Goal: Task Accomplishment & Management: Use online tool/utility

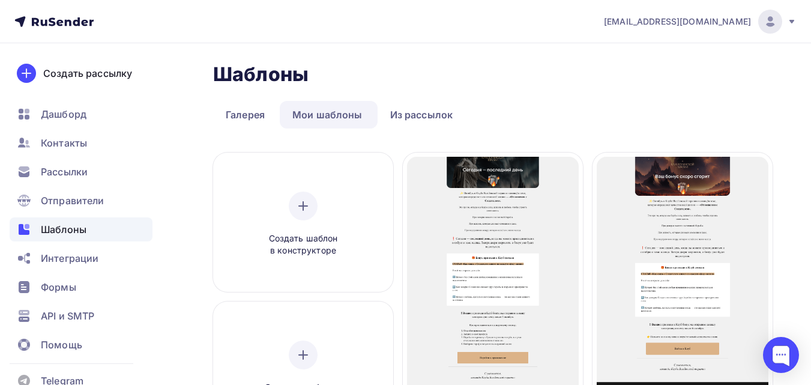
drag, startPoint x: 89, startPoint y: 167, endPoint x: 89, endPoint y: 158, distance: 9.0
click at [89, 169] on div "Рассылки" at bounding box center [81, 172] width 143 height 24
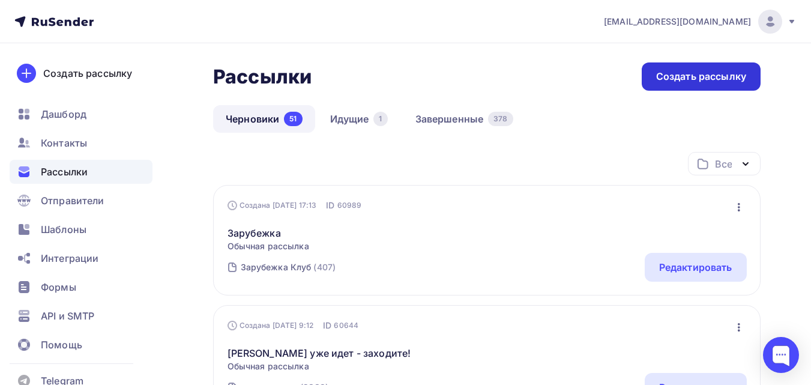
click at [741, 86] on div "Создать рассылку" at bounding box center [701, 76] width 119 height 28
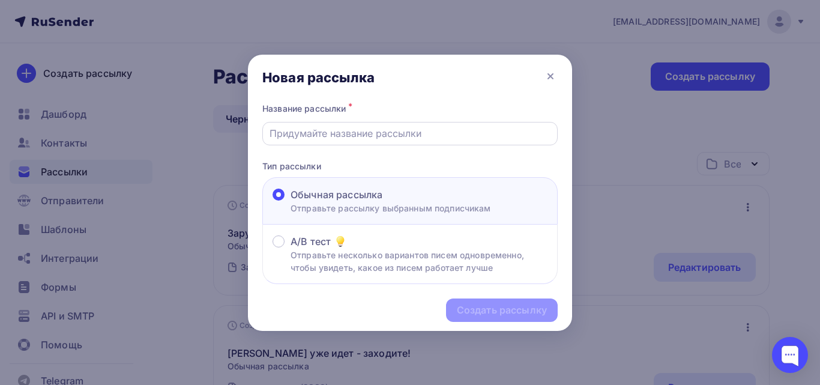
click at [369, 130] on input "text" at bounding box center [411, 133] width 282 height 14
click at [373, 139] on input "text" at bounding box center [411, 133] width 282 height 14
paste input "Супервизия, полностью посвящённая работе с метафорическими картами!"
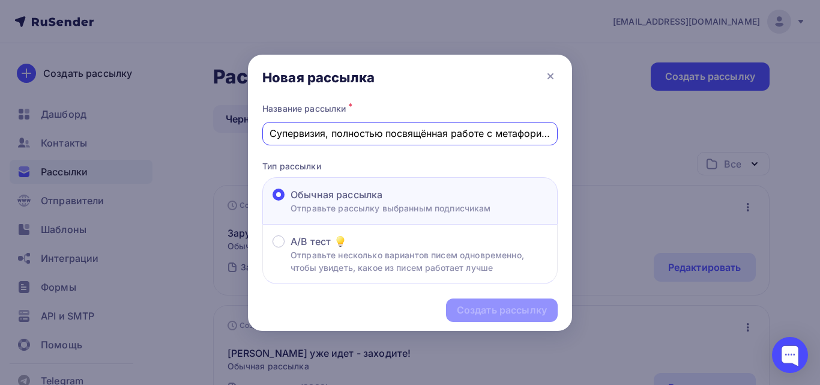
scroll to position [0, 75]
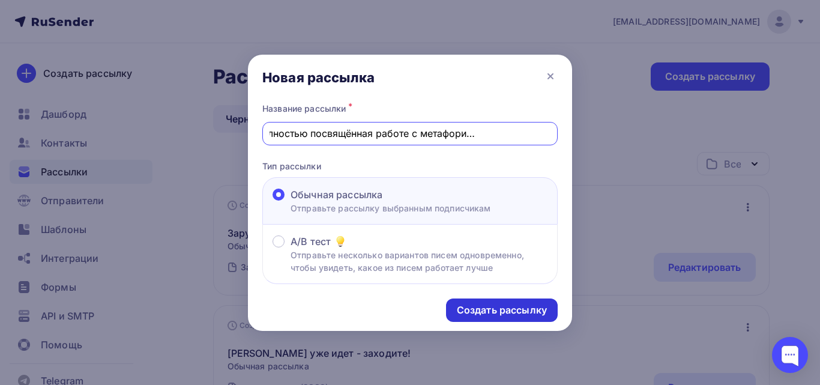
type input "Супервизия, полностью посвящённая работе с метафорическими картами!"
click at [490, 308] on div "Создать рассылку" at bounding box center [502, 310] width 90 height 14
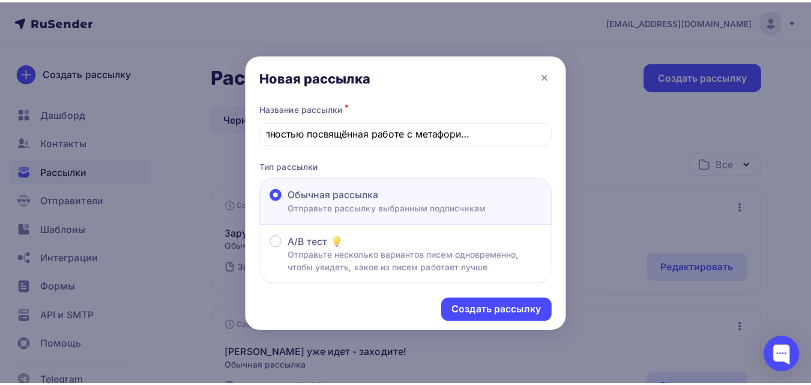
scroll to position [0, 0]
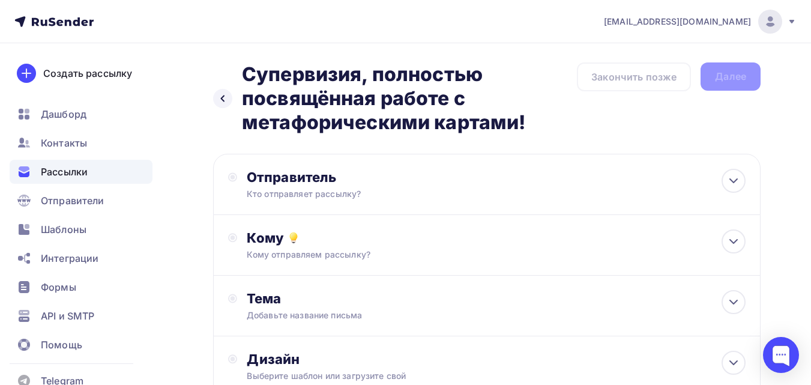
click at [437, 201] on div "Отправитель Кто отправляет рассылку? Email * tech@newlightconsult.com info@ut-n…" at bounding box center [486, 184] width 547 height 61
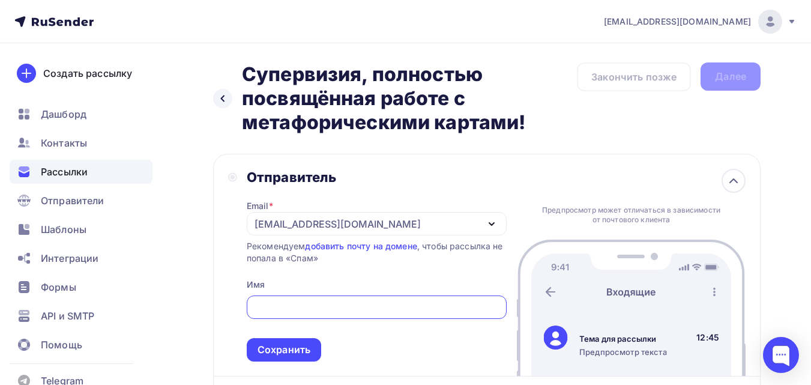
click at [404, 223] on div "[EMAIL_ADDRESS][DOMAIN_NAME]" at bounding box center [377, 223] width 260 height 23
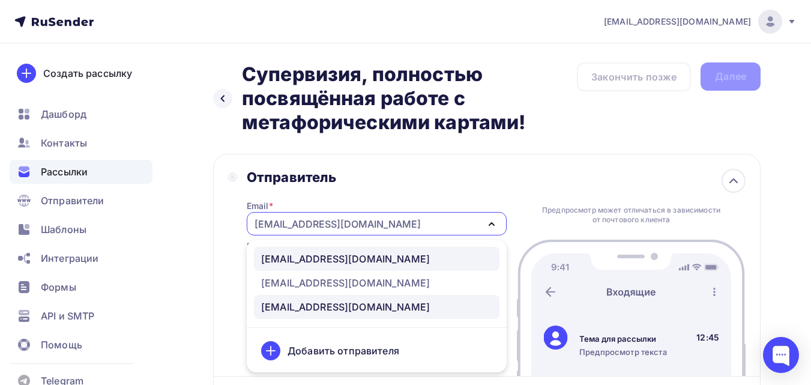
click at [401, 259] on div "info@ut-newlightconsult.com" at bounding box center [376, 259] width 231 height 14
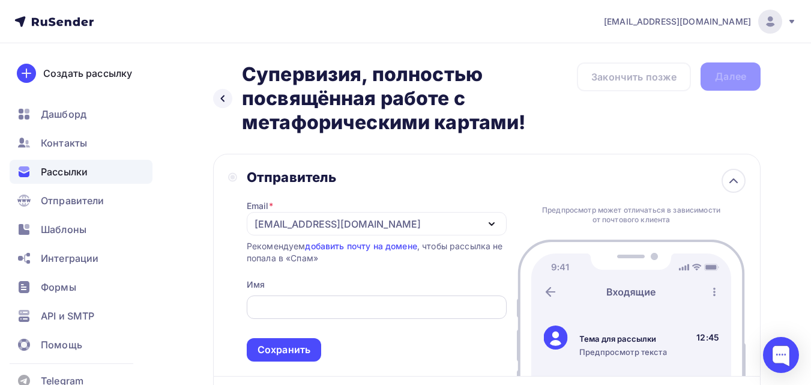
click at [358, 317] on div at bounding box center [377, 306] width 260 height 23
click at [366, 306] on input "text" at bounding box center [376, 307] width 246 height 14
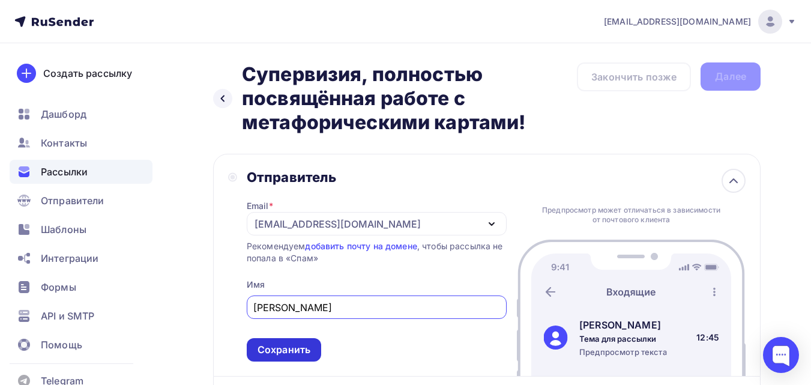
type input "Леонид Тальпис"
click at [310, 345] on div "Сохранить" at bounding box center [284, 350] width 53 height 14
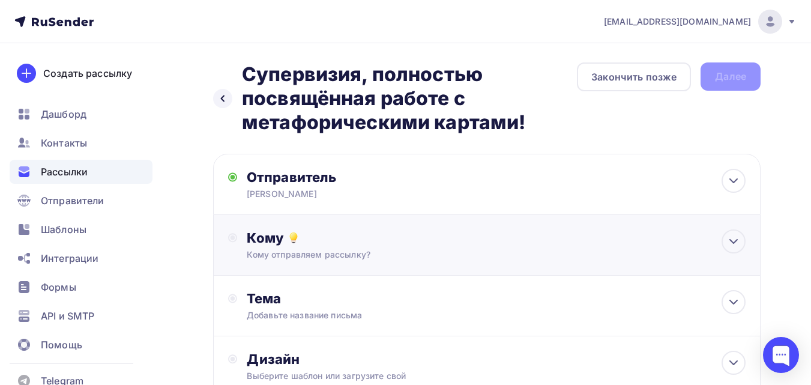
click at [457, 249] on div "Кому отправляем рассылку?" at bounding box center [471, 255] width 449 height 12
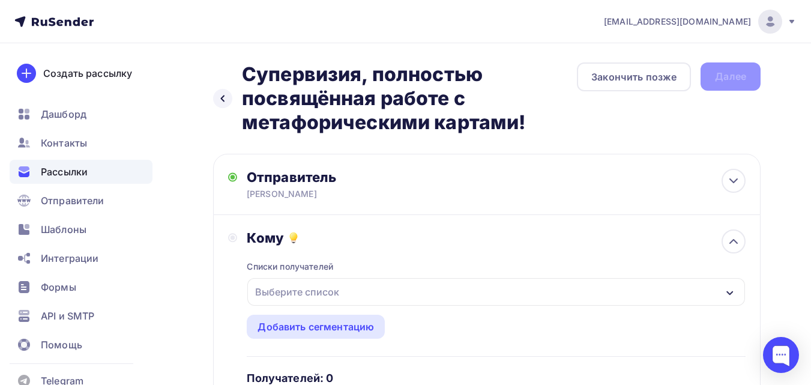
scroll to position [60, 0]
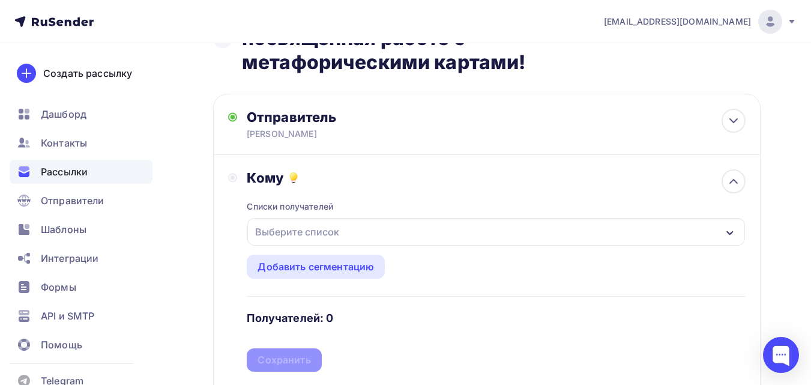
click at [474, 227] on div "Выберите список" at bounding box center [496, 232] width 498 height 28
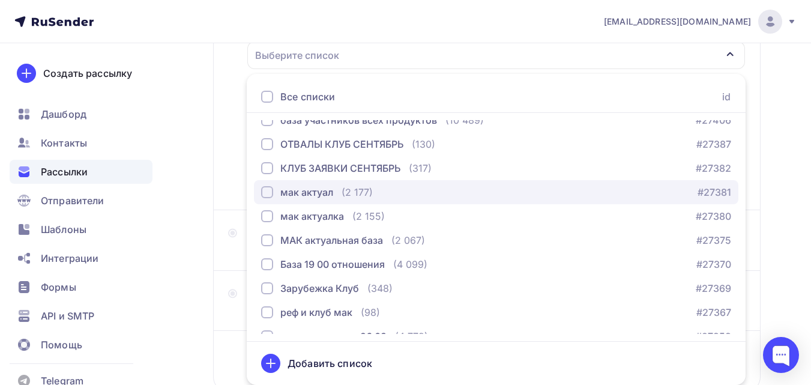
click at [473, 194] on div "мак актуал (2 177) #27381" at bounding box center [496, 192] width 470 height 14
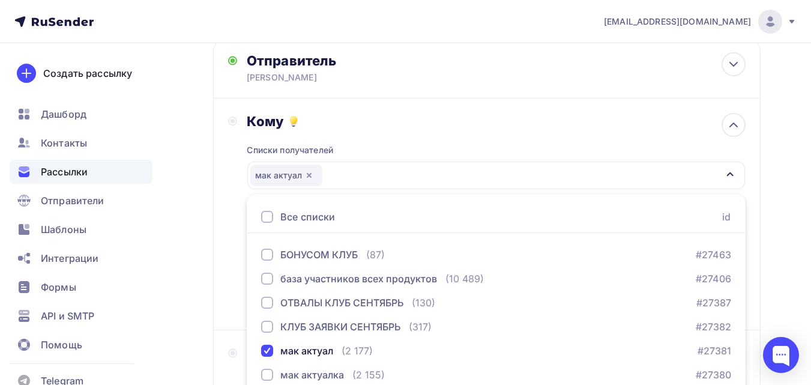
scroll to position [0, 0]
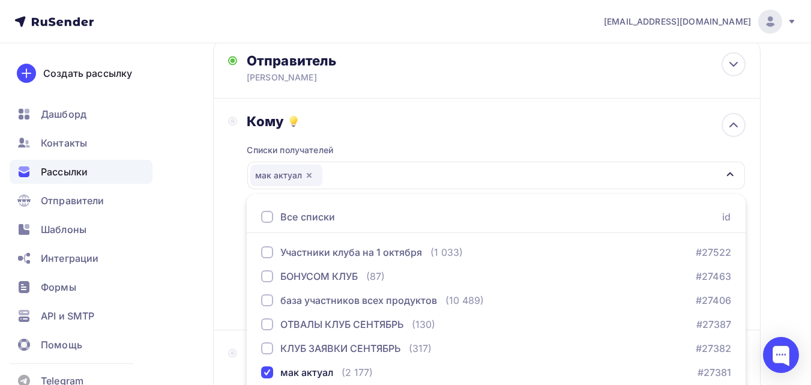
click at [776, 169] on div "Назад Супервизия, полностью посвящённая работе с метафорическими картами! Супер…" at bounding box center [405, 258] width 811 height 662
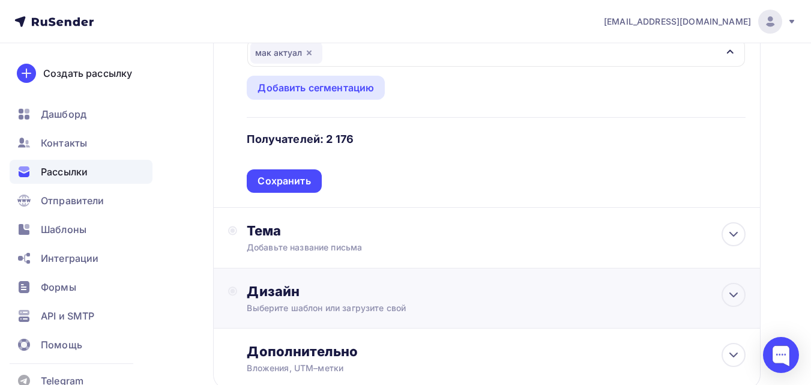
scroll to position [321, 0]
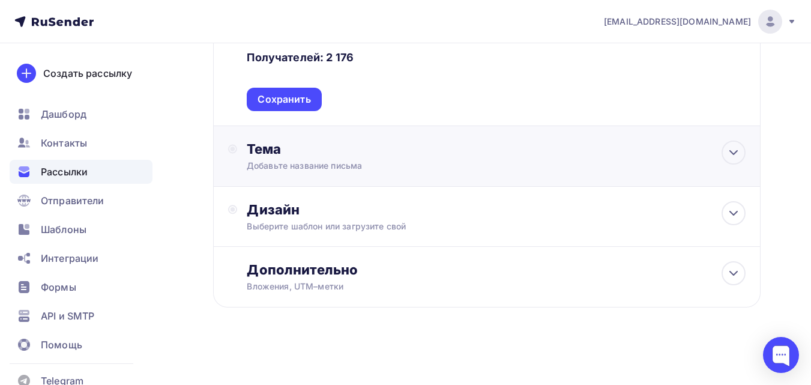
click at [427, 147] on div "Тема" at bounding box center [365, 148] width 237 height 17
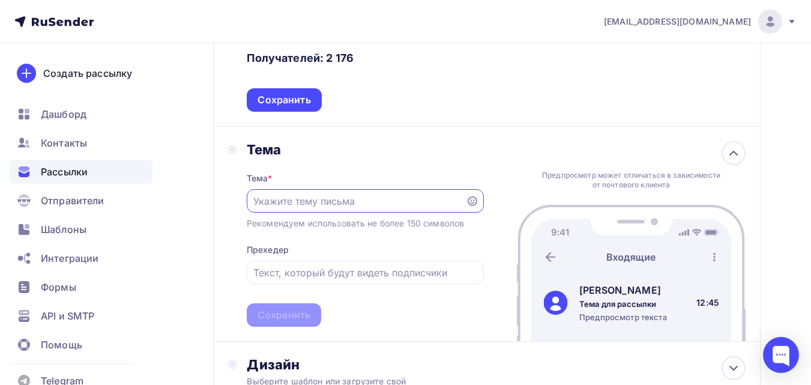
scroll to position [0, 0]
paste input "Супервизия, полностью посвящённая работе с метафорическими картами!"
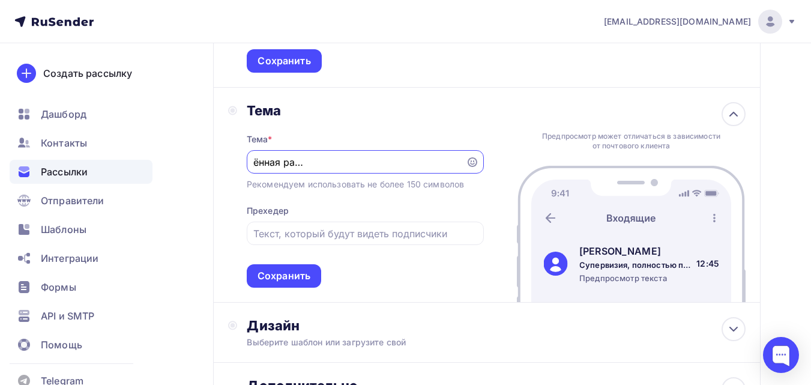
scroll to position [380, 0]
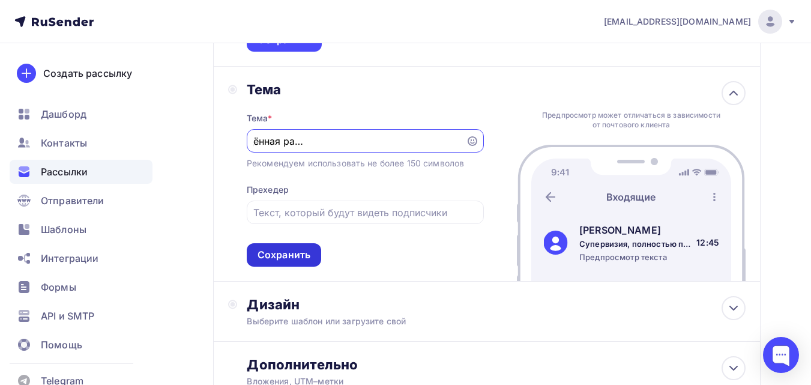
type input "Супервизия, полностью посвящённая работе с метафорическими картами!"
click at [304, 255] on div "Сохранить" at bounding box center [284, 255] width 53 height 14
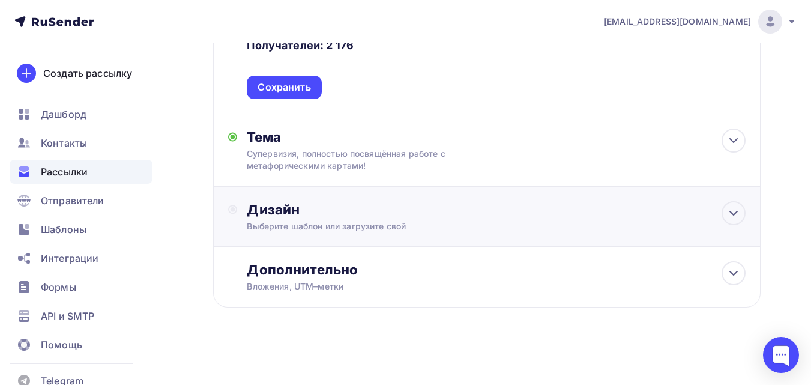
click at [422, 219] on div "Дизайн Выберите шаблон или загрузите свой" at bounding box center [496, 216] width 499 height 31
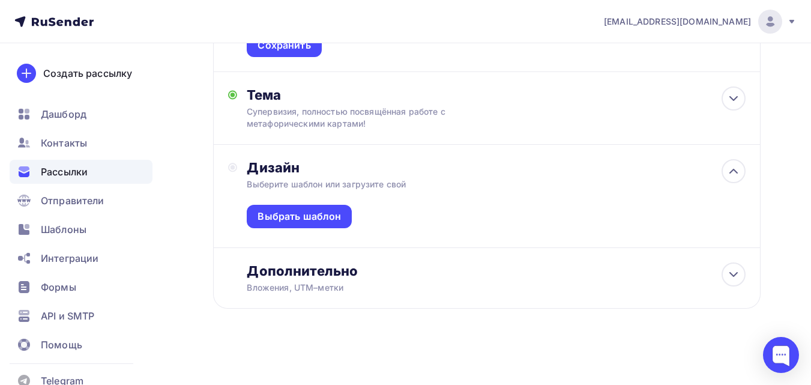
scroll to position [376, 0]
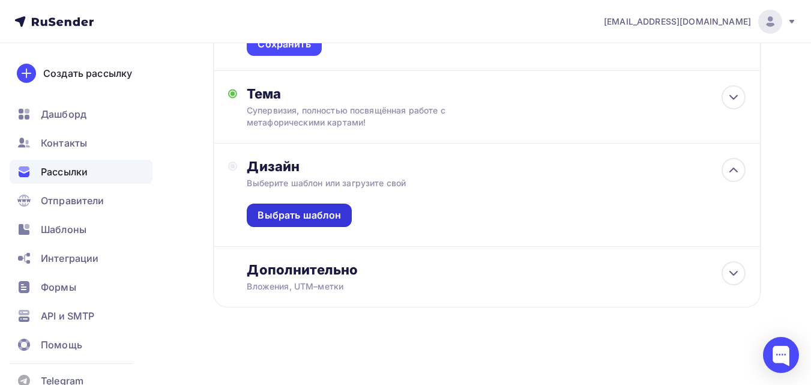
click at [333, 222] on div "Выбрать шаблон" at bounding box center [299, 215] width 83 height 14
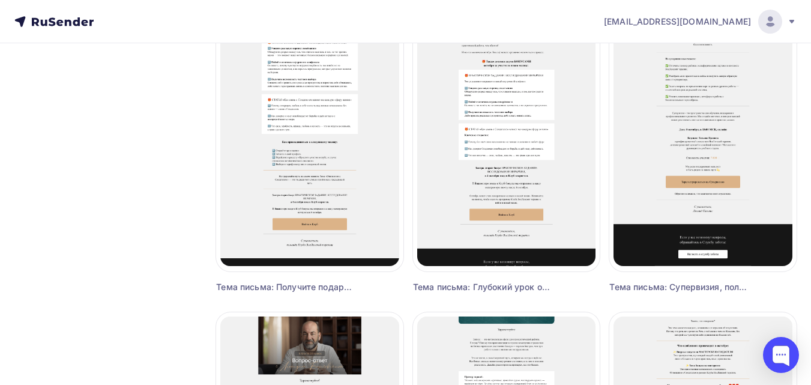
scroll to position [840, 0]
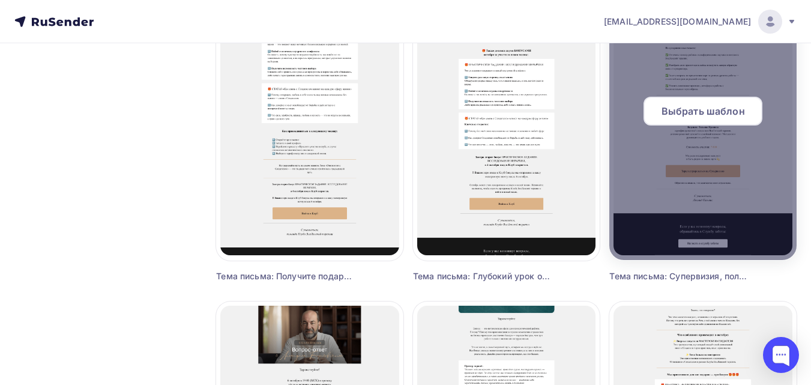
click at [722, 100] on div "Выбрать шаблон" at bounding box center [703, 111] width 119 height 29
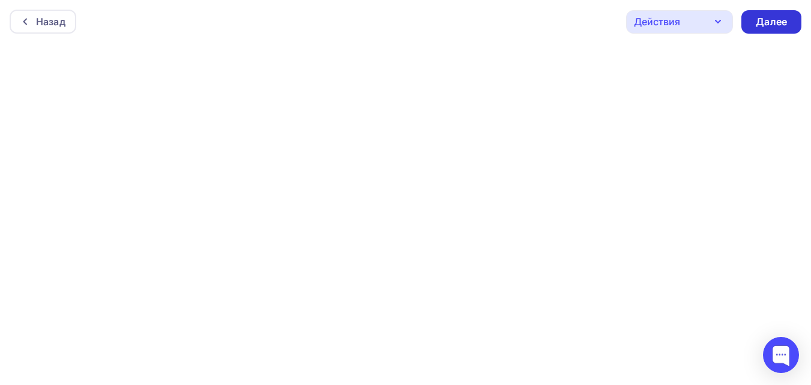
click at [796, 16] on div "Далее" at bounding box center [771, 21] width 60 height 23
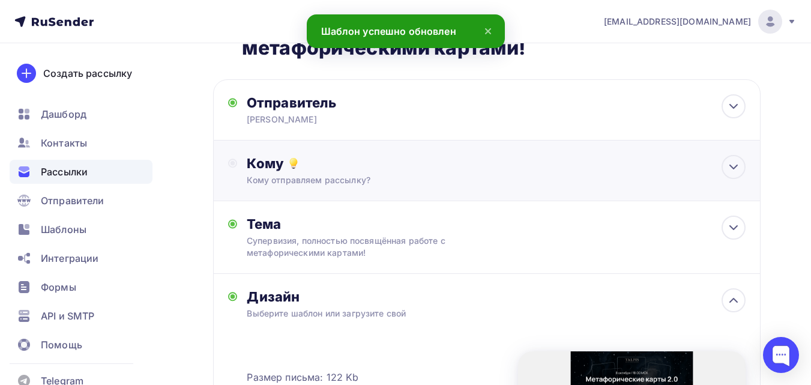
scroll to position [60, 0]
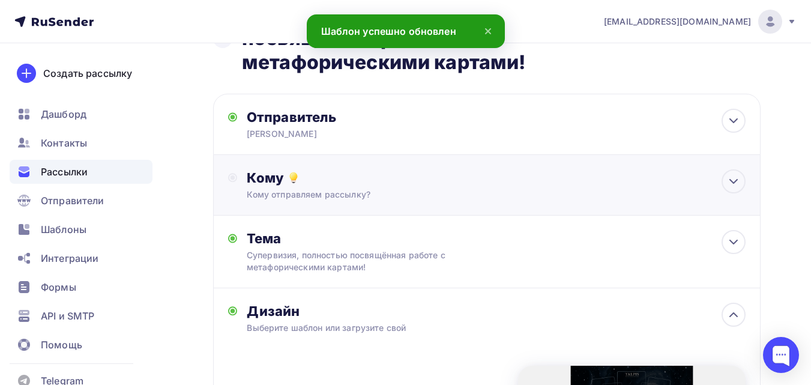
click at [401, 171] on div "Кому" at bounding box center [496, 177] width 499 height 17
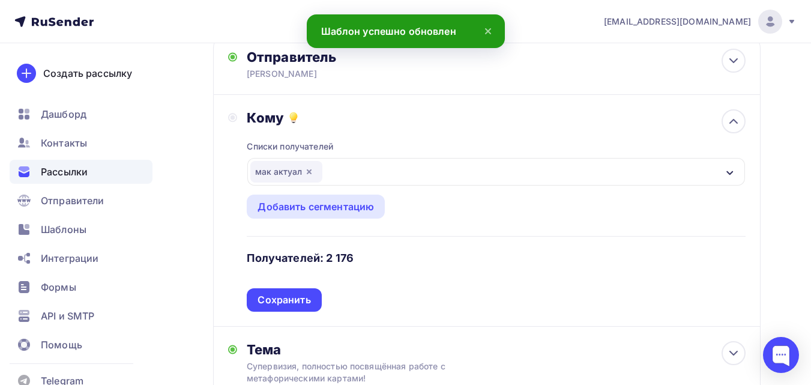
click at [411, 161] on div "мак актуал" at bounding box center [496, 172] width 498 height 28
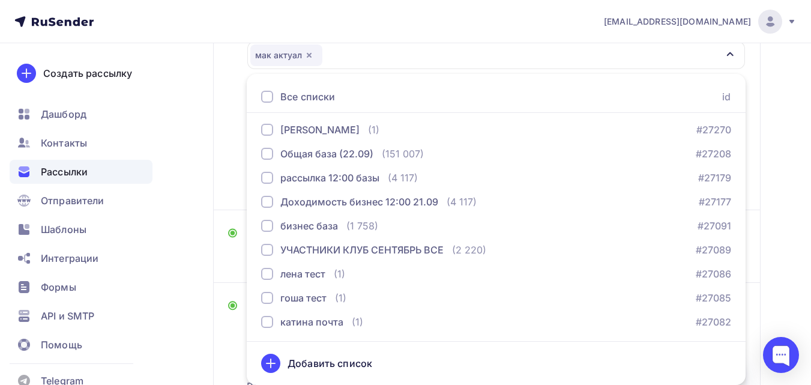
scroll to position [300, 0]
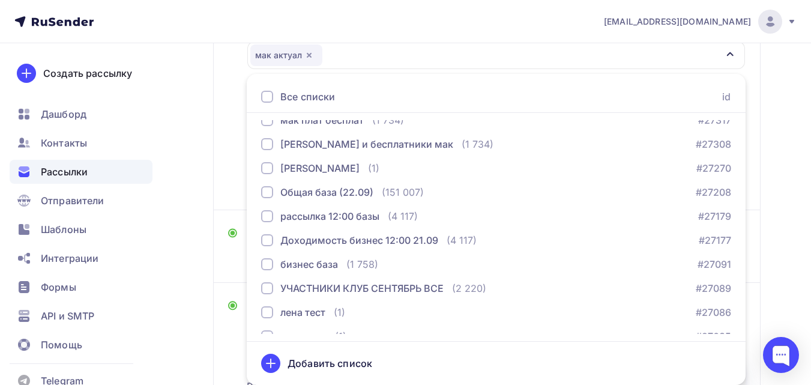
click at [175, 96] on div "Назад Супервизия, полностью посвящённая работе с метафорическими картами! Супер…" at bounding box center [405, 246] width 811 height 879
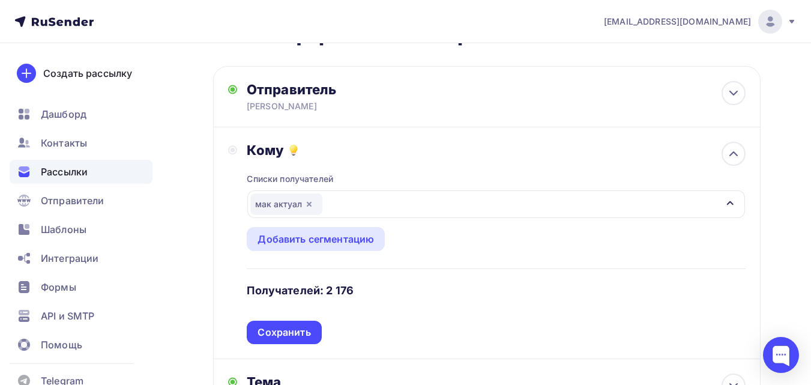
scroll to position [116, 0]
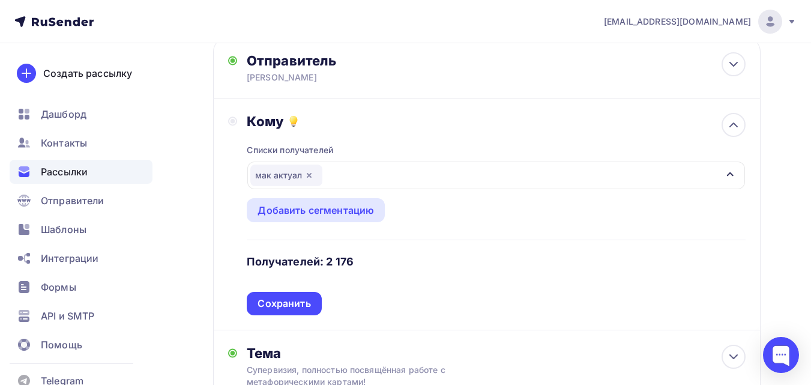
click at [366, 172] on div "мак актуал" at bounding box center [496, 175] width 498 height 28
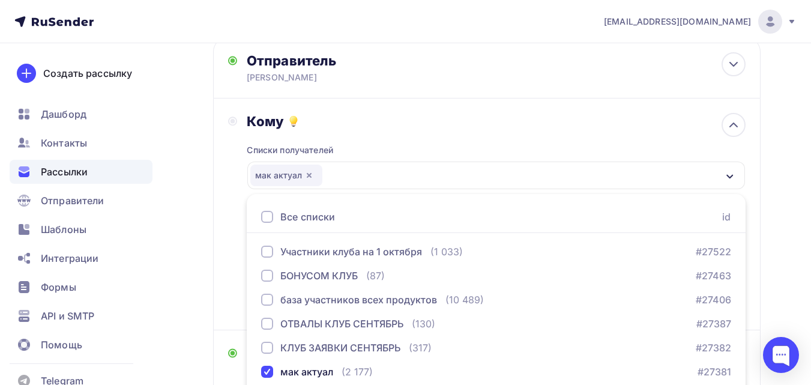
scroll to position [0, 0]
click at [188, 248] on div "Назад Супервизия, полностью посвящённая работе с метафорическими картами! Супер…" at bounding box center [405, 366] width 811 height 879
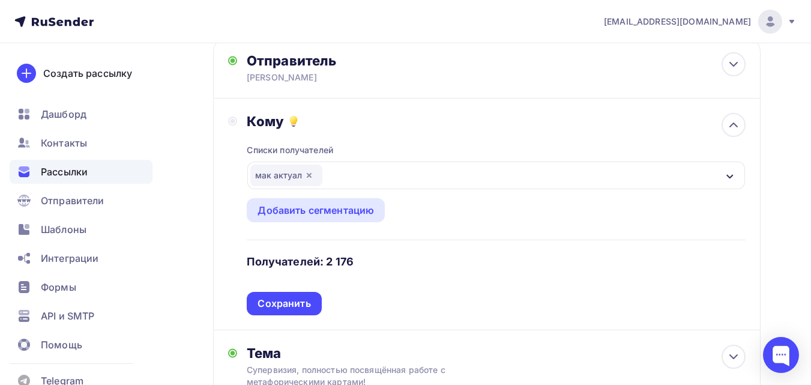
scroll to position [176, 0]
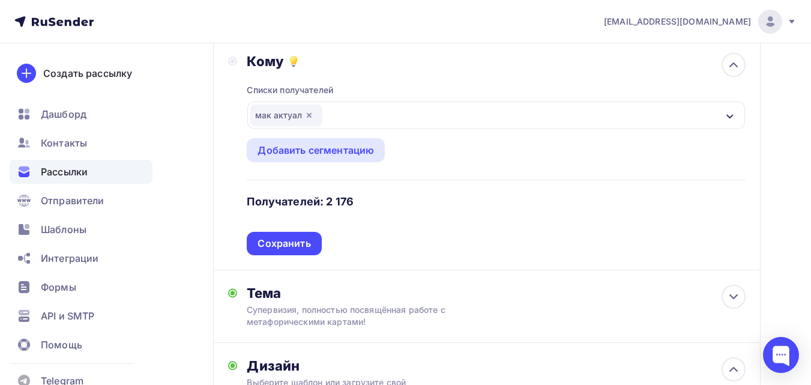
click at [432, 115] on div "мак актуал" at bounding box center [496, 115] width 498 height 28
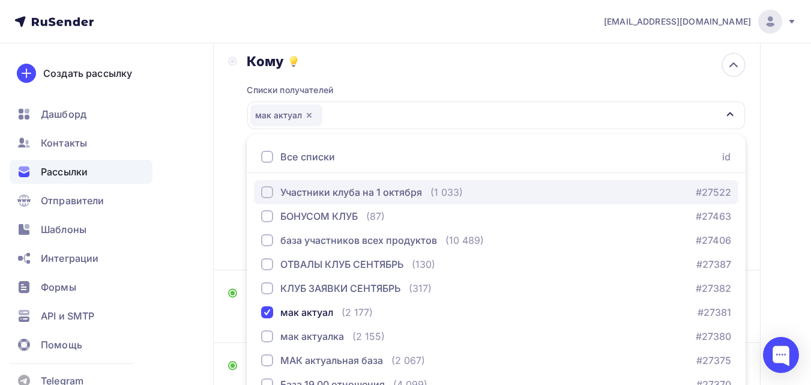
scroll to position [237, 0]
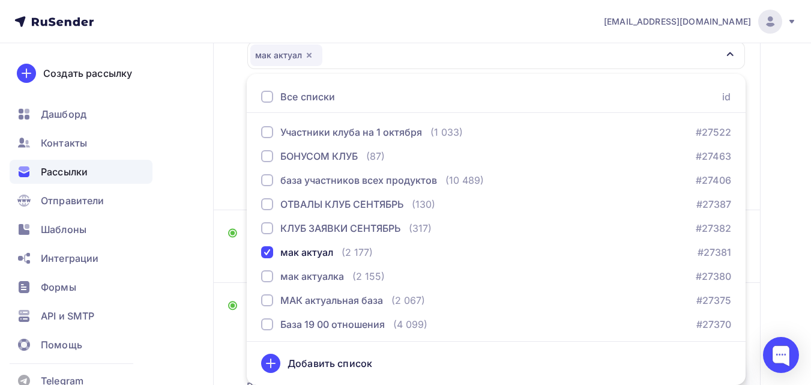
click at [210, 131] on div "Назад Супервизия, полностью посвящённая работе с метафорическими картами! Супер…" at bounding box center [405, 246] width 811 height 879
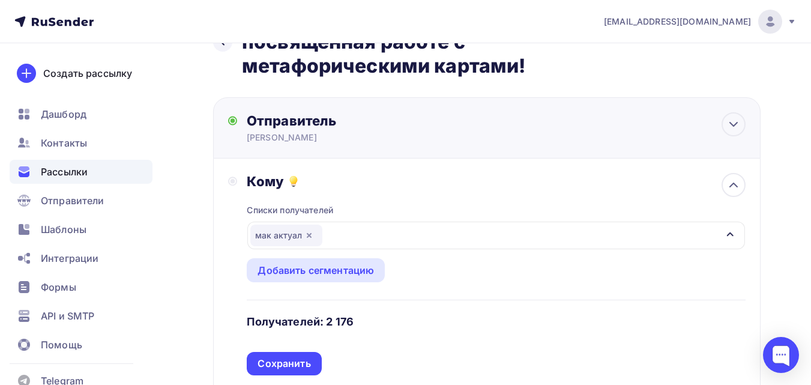
scroll to position [0, 0]
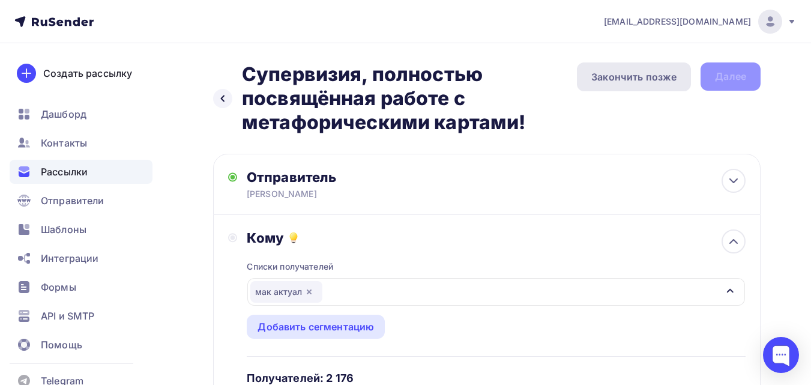
click at [599, 85] on div "Закончить позже" at bounding box center [634, 76] width 114 height 29
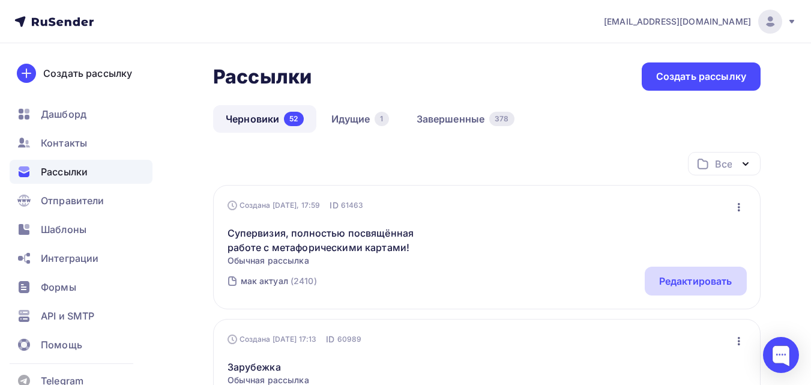
click at [678, 286] on div "Редактировать" at bounding box center [695, 281] width 73 height 14
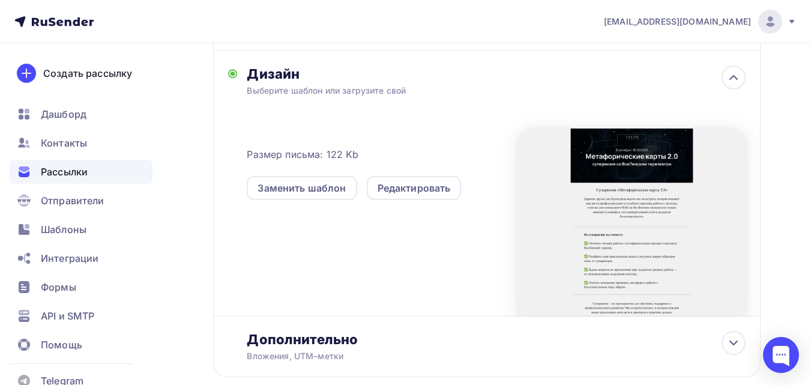
scroll to position [295, 0]
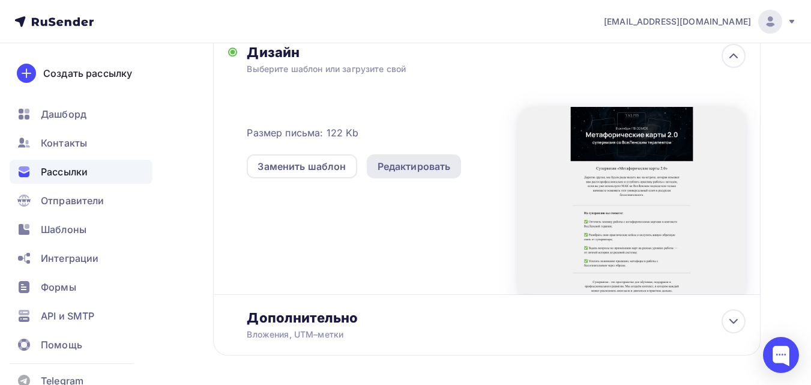
click at [427, 167] on div "Редактировать" at bounding box center [414, 166] width 73 height 14
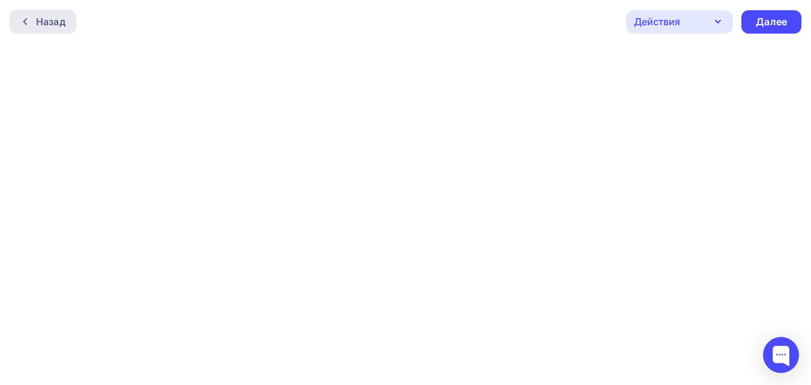
click at [44, 15] on div "Назад" at bounding box center [50, 21] width 29 height 14
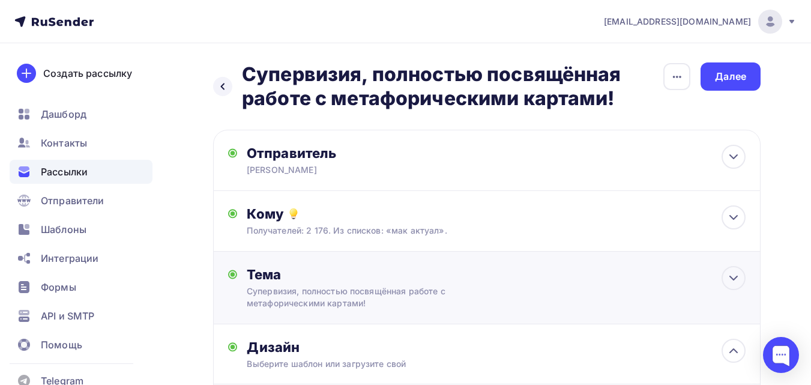
scroll to position [122, 0]
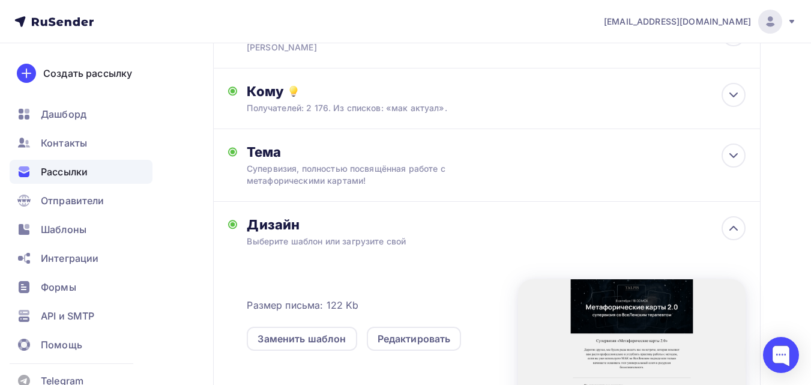
click at [644, 311] on div at bounding box center [632, 372] width 228 height 187
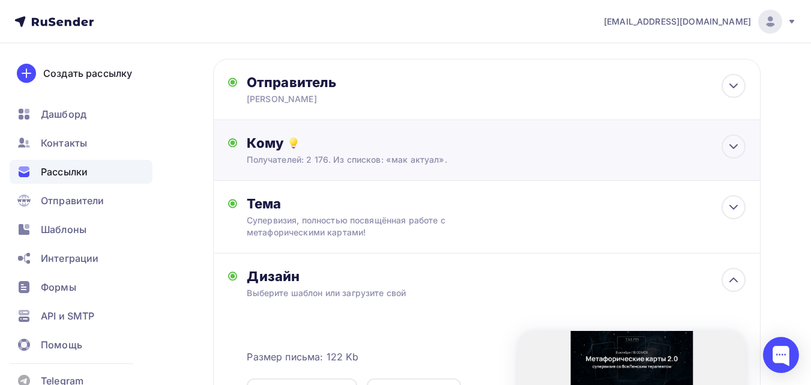
scroll to position [0, 0]
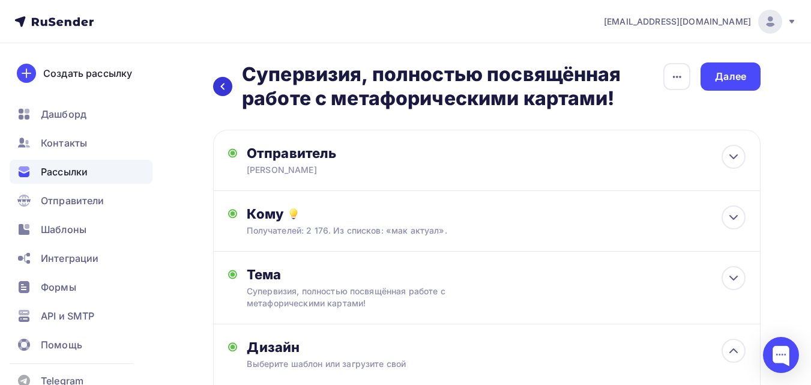
click at [226, 86] on icon at bounding box center [223, 87] width 10 height 10
